Goal: Navigation & Orientation: Go to known website

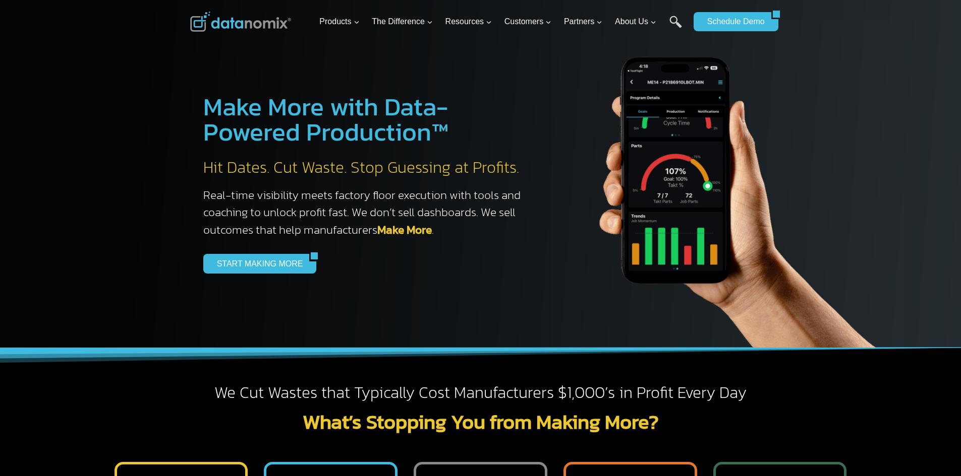
click at [243, 26] on img at bounding box center [240, 22] width 101 height 20
drag, startPoint x: 0, startPoint y: 0, endPoint x: 244, endPoint y: 26, distance: 244.9
click at [244, 26] on img at bounding box center [240, 22] width 101 height 20
click at [264, 18] on img at bounding box center [240, 22] width 101 height 20
